Goal: Transaction & Acquisition: Register for event/course

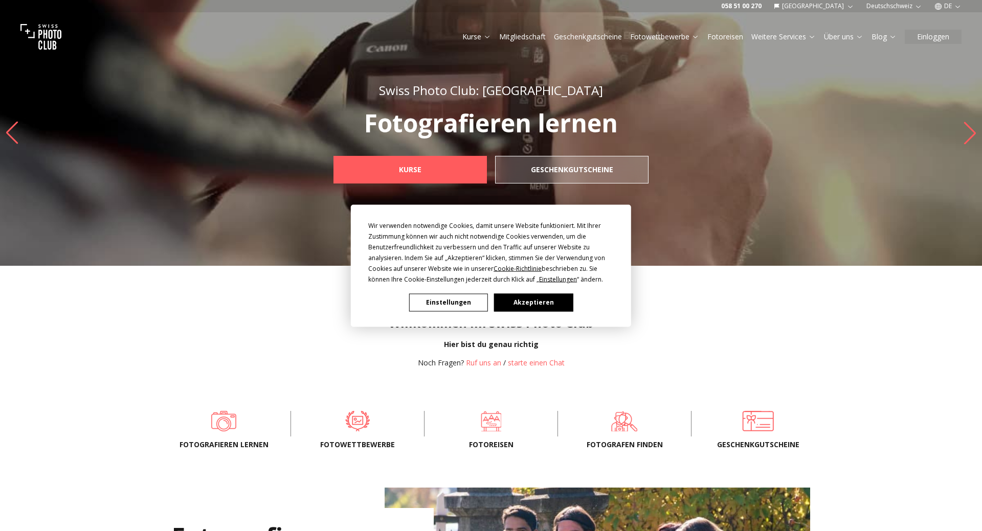
click at [538, 302] on button "Akzeptieren" at bounding box center [533, 303] width 79 height 18
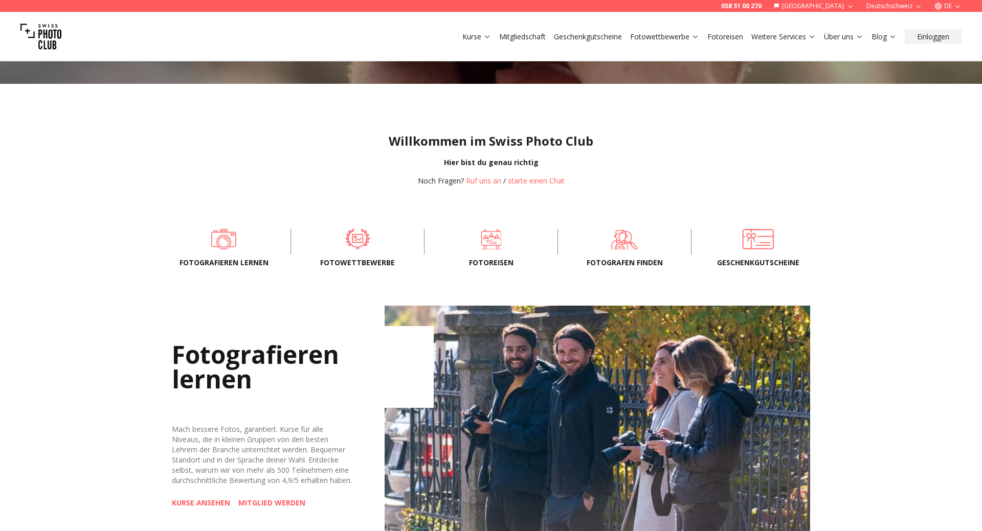
scroll to position [196, 0]
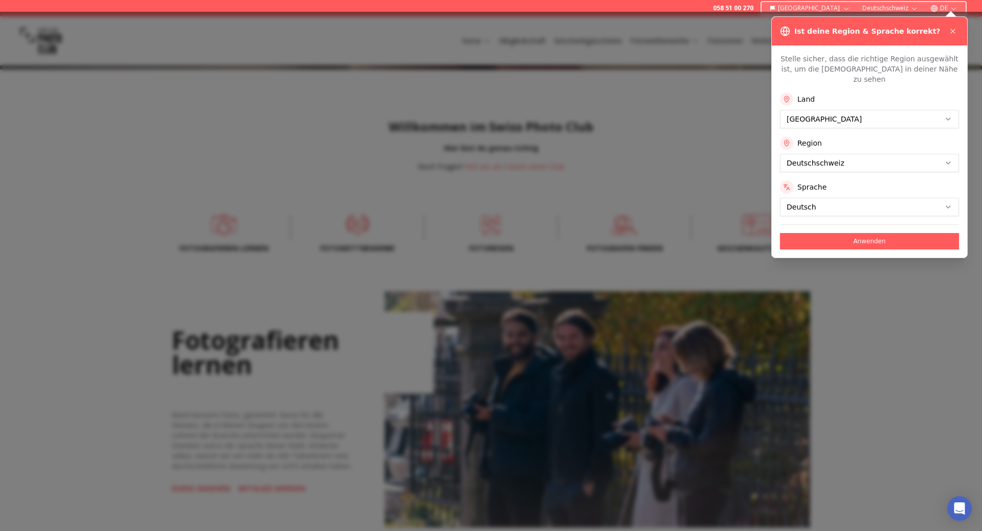
click at [878, 233] on button "Anwenden" at bounding box center [869, 241] width 179 height 16
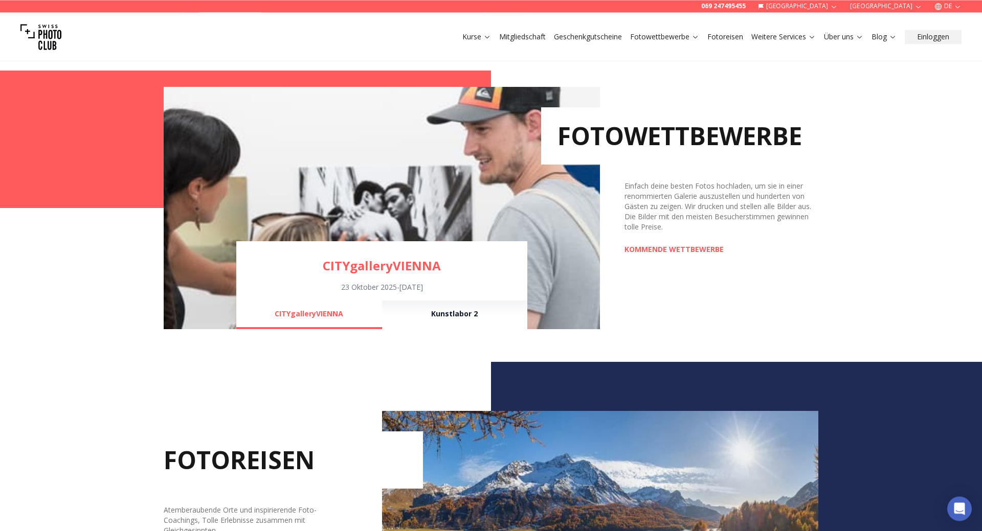
scroll to position [638, 0]
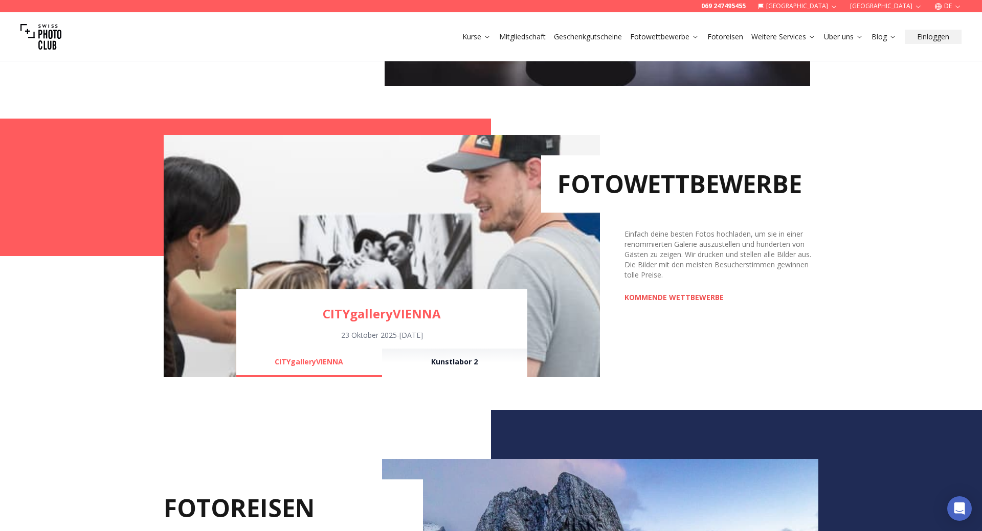
click at [658, 293] on link "KOMMENDE WETTBEWERBE" at bounding box center [673, 298] width 99 height 10
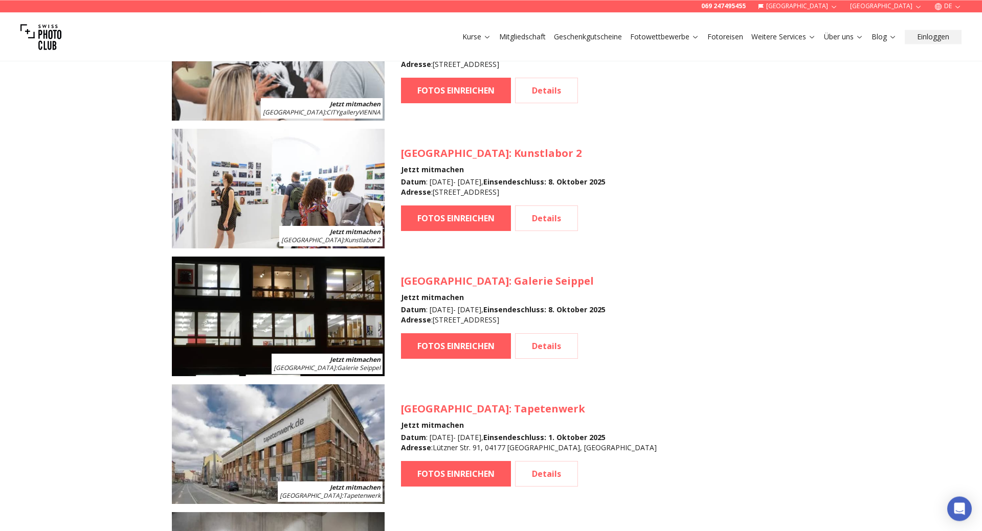
scroll to position [1080, 0]
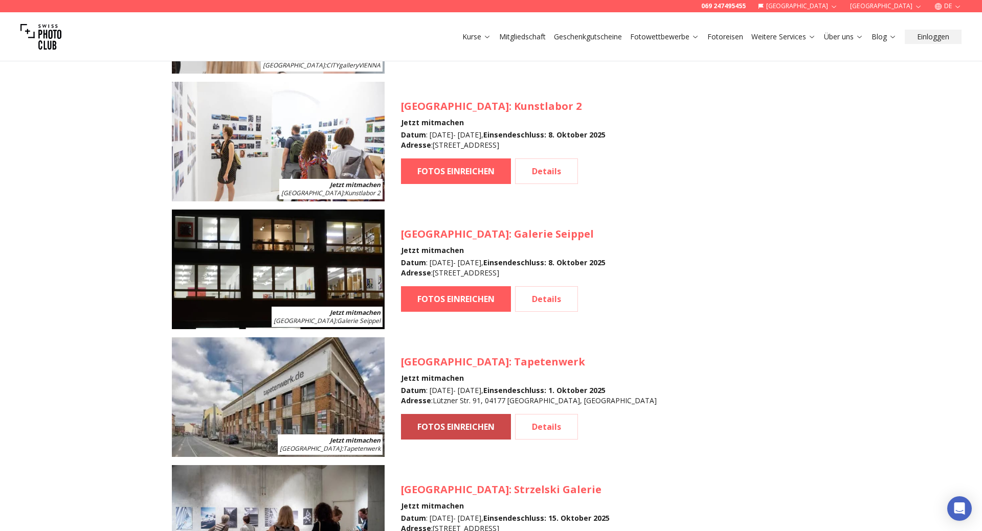
click at [440, 414] on link "FOTOS EINREICHEN" at bounding box center [456, 427] width 110 height 26
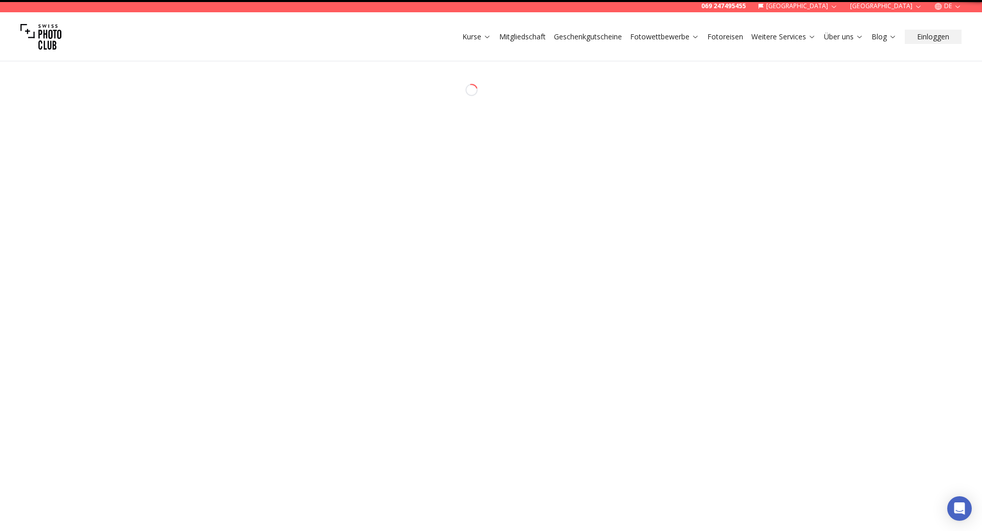
select select "*******"
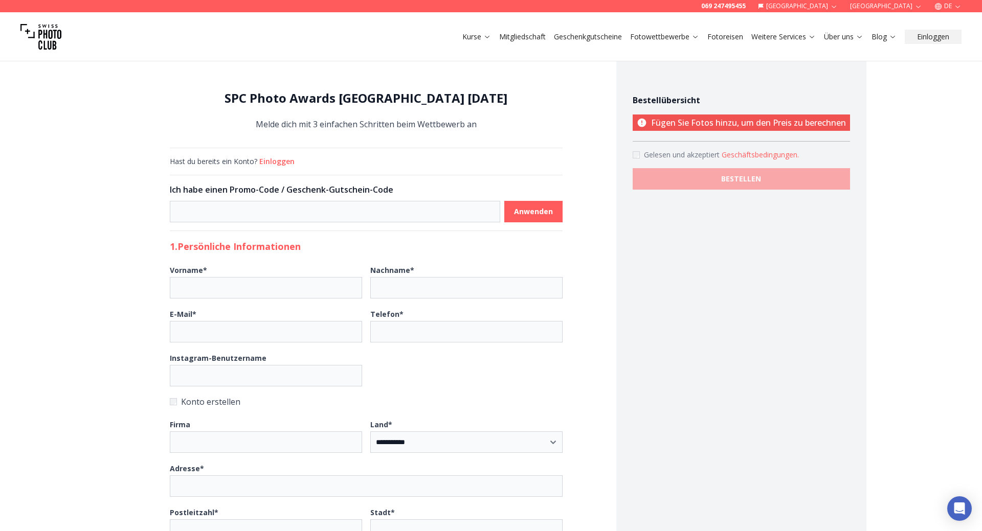
click at [530, 32] on link "Mitgliedschaft" at bounding box center [522, 37] width 47 height 10
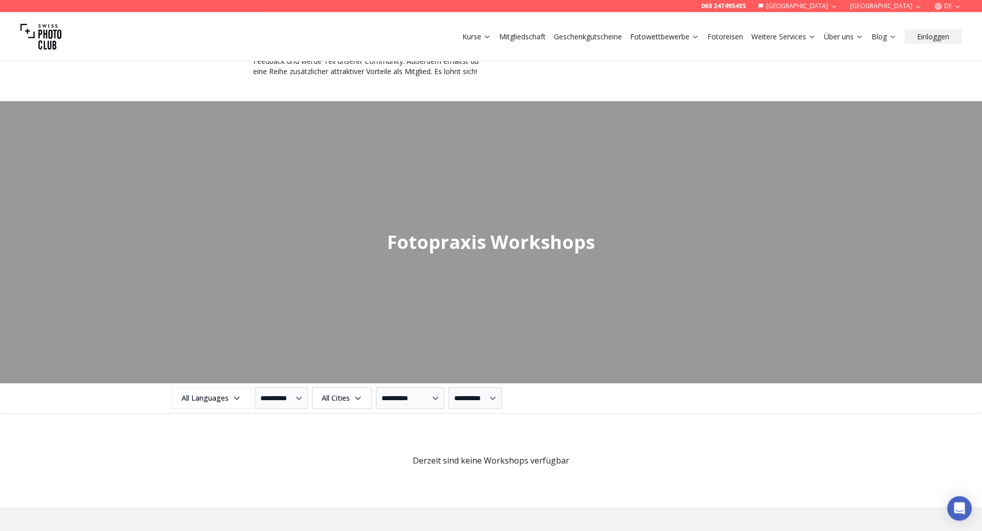
scroll to position [884, 0]
